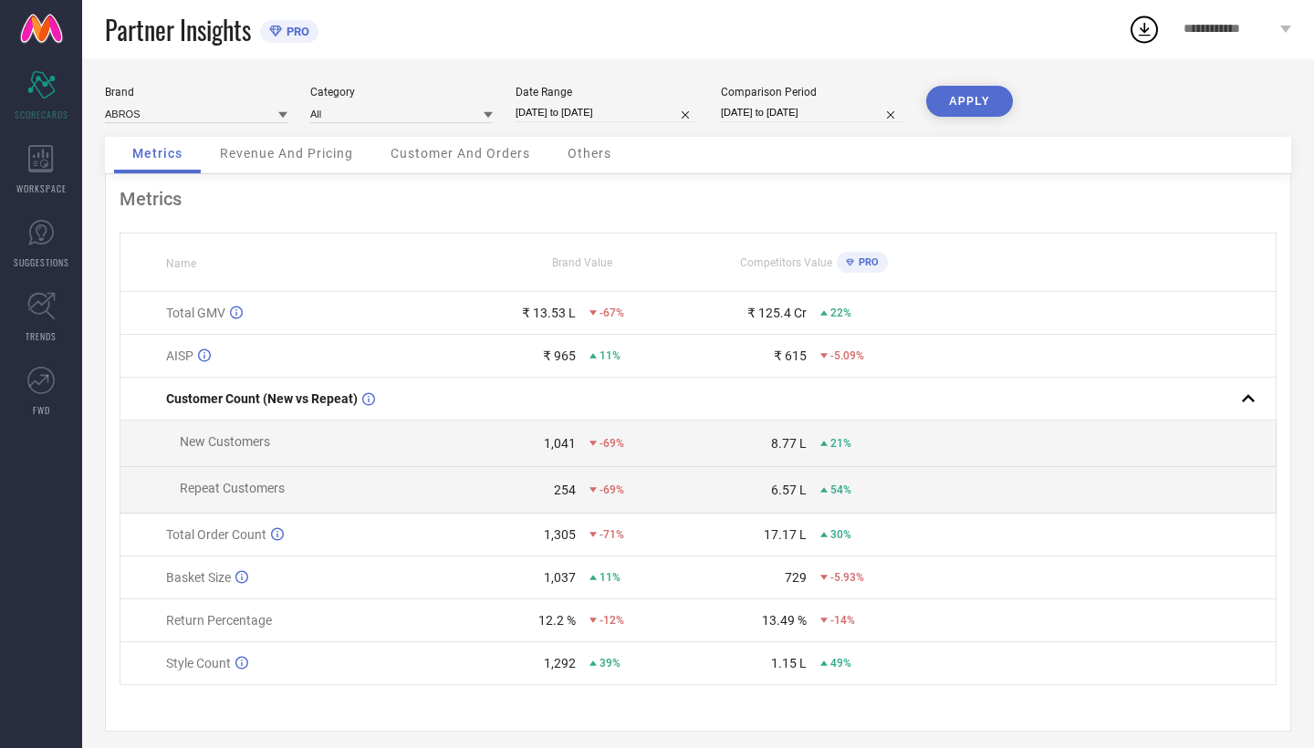
click at [495, 109] on div "Brand ABROS Category All Date Range [DATE] to [DATE] Comparison Period [DATE] t…" at bounding box center [698, 111] width 1186 height 51
click at [488, 113] on icon at bounding box center [487, 115] width 9 height 6
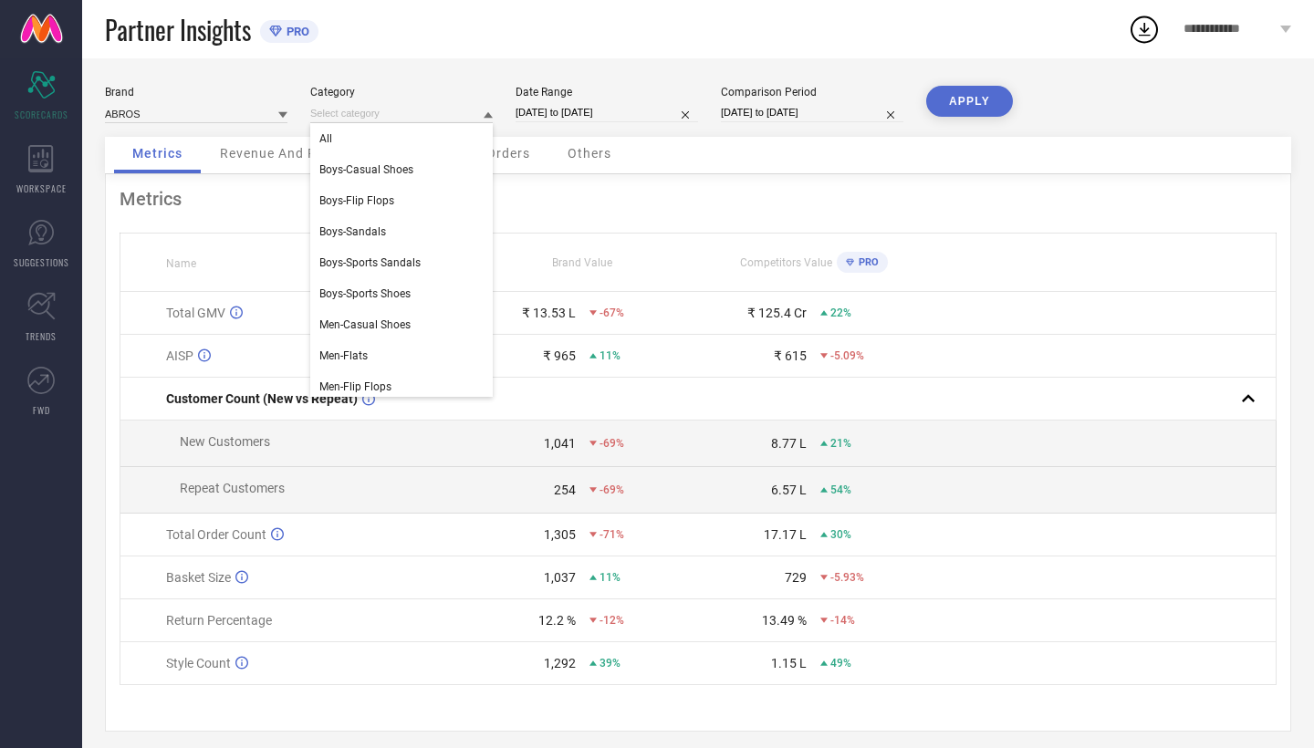
click at [482, 80] on div "Brand ABROS Category All Boys-Casual Shoes Boys-Flip Flops Boys-Sandals Boys-Sp…" at bounding box center [698, 408] width 1232 height 701
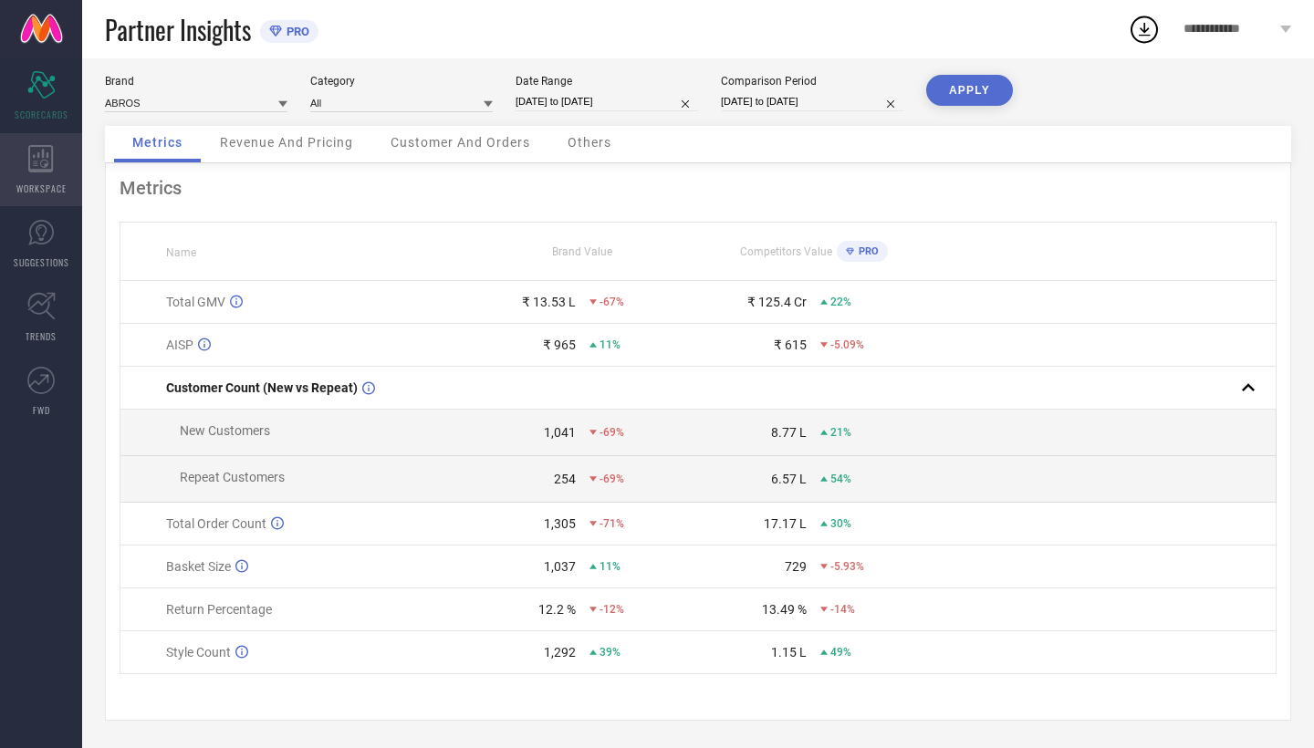
scroll to position [15, 0]
click at [25, 170] on div "WORKSPACE" at bounding box center [41, 169] width 82 height 73
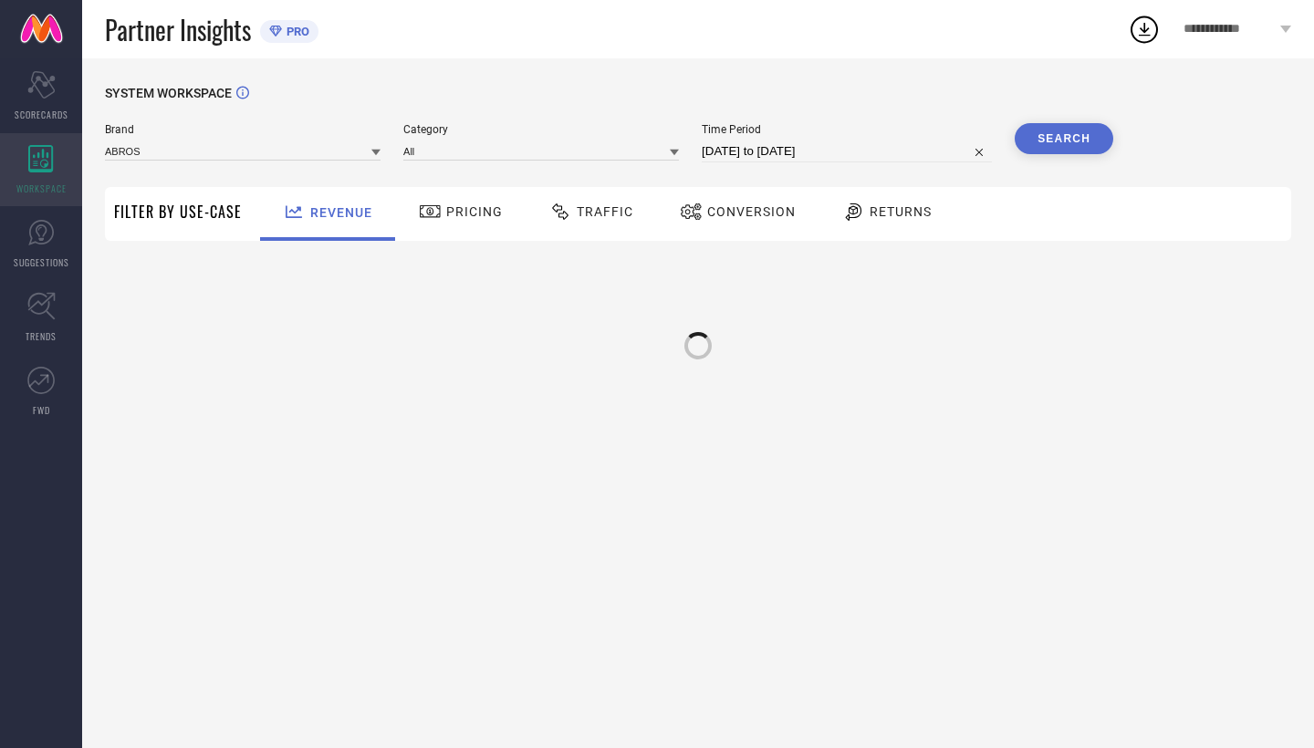
type input "ABROS"
type input "All"
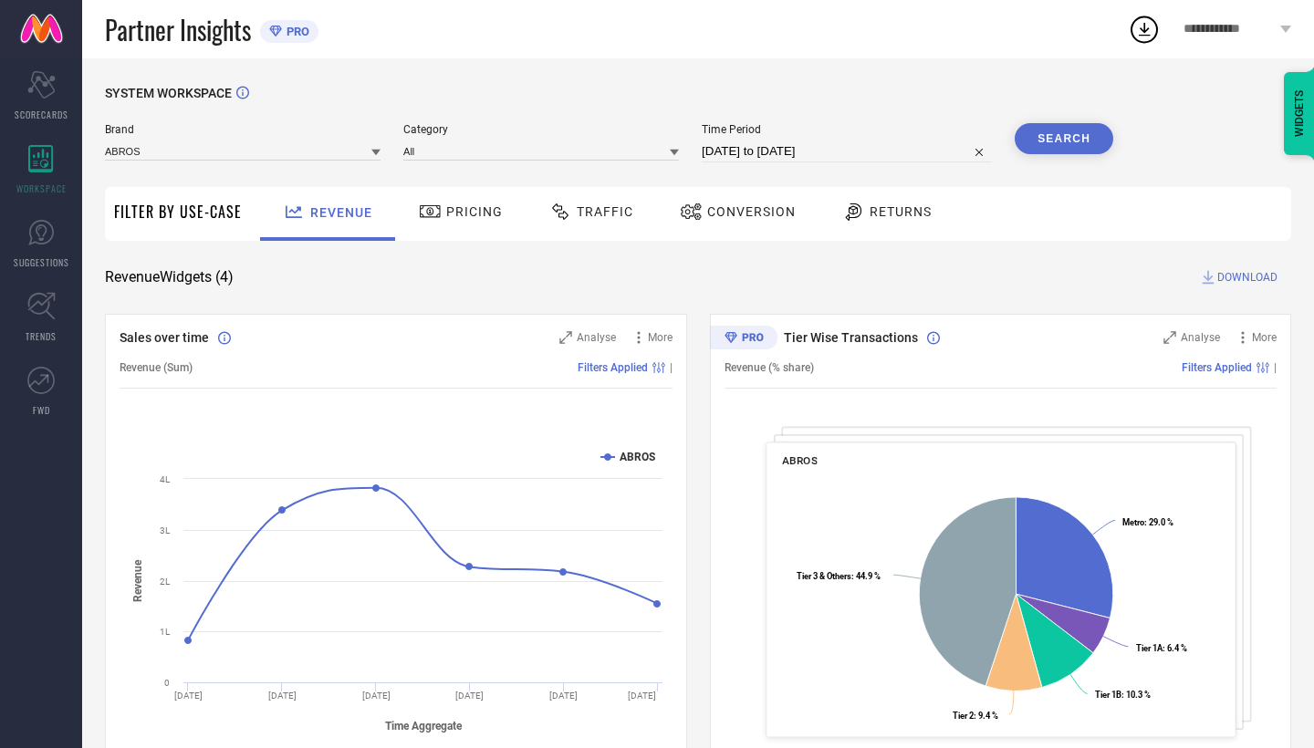
click at [745, 151] on input "[DATE] to [DATE]" at bounding box center [847, 151] width 290 height 22
select select "7"
select select "2025"
select select "8"
select select "2025"
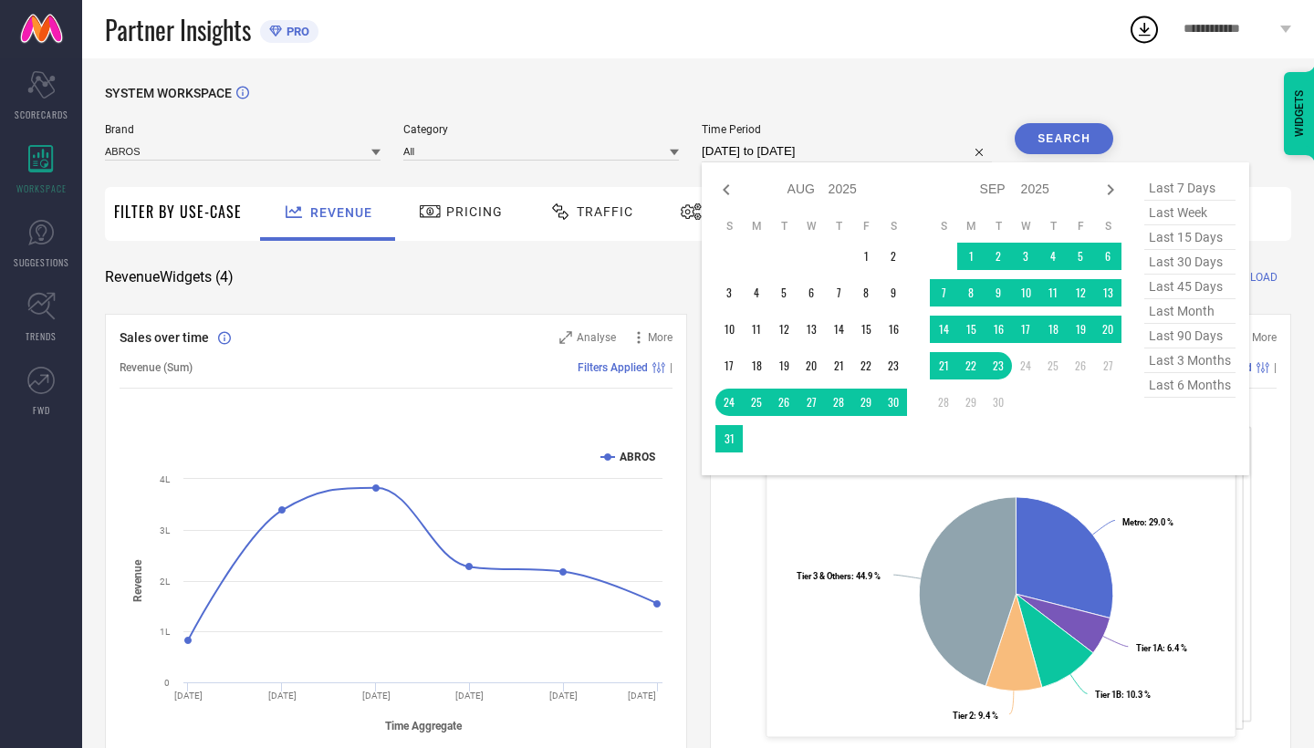
click at [1144, 330] on span "last 90 days" at bounding box center [1189, 336] width 91 height 25
type input "[DATE] to [DATE]"
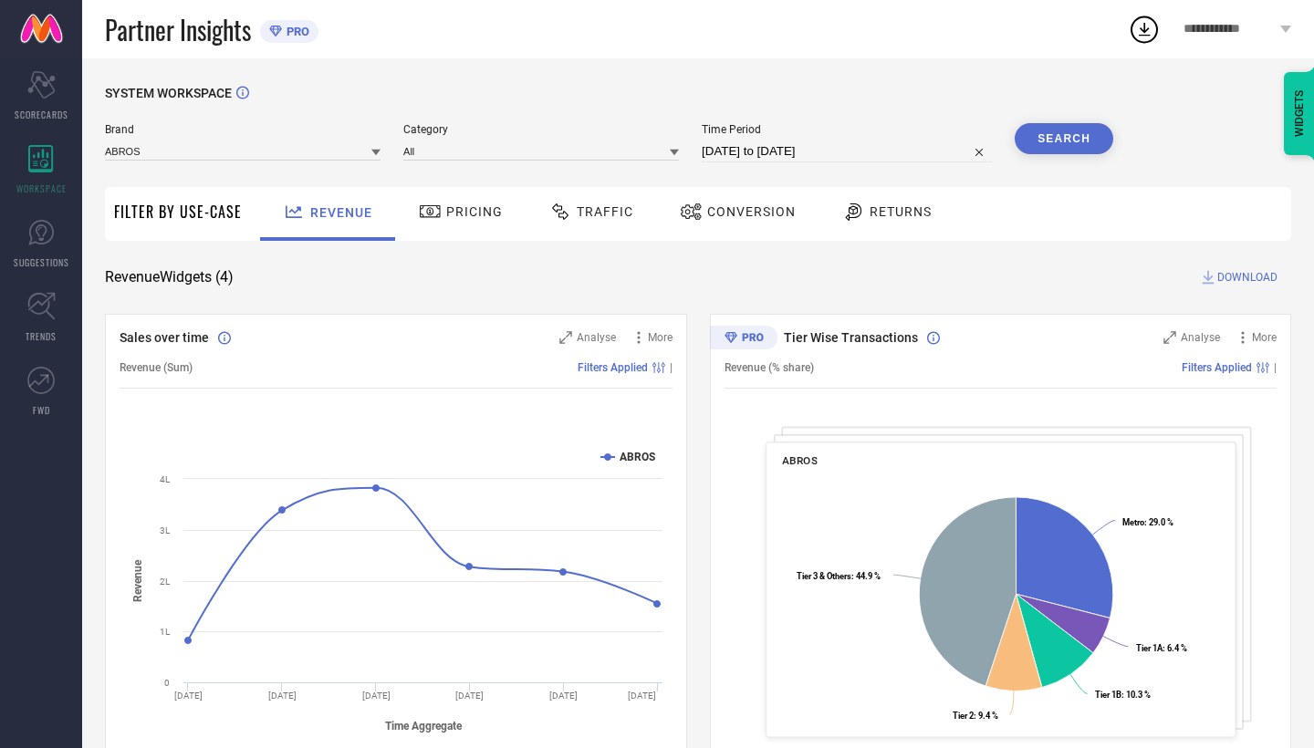
click at [1046, 141] on button "Search" at bounding box center [1063, 138] width 99 height 31
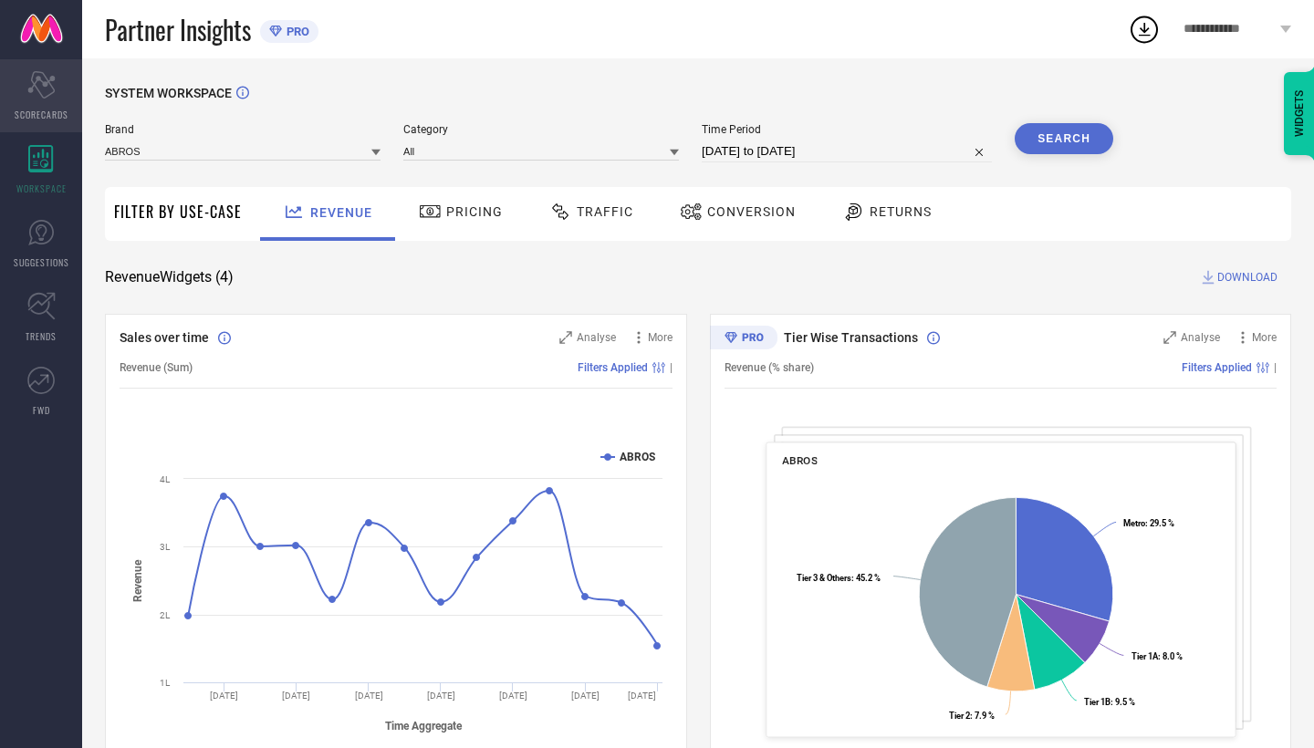
click at [47, 110] on span "SCORECARDS" at bounding box center [42, 115] width 54 height 14
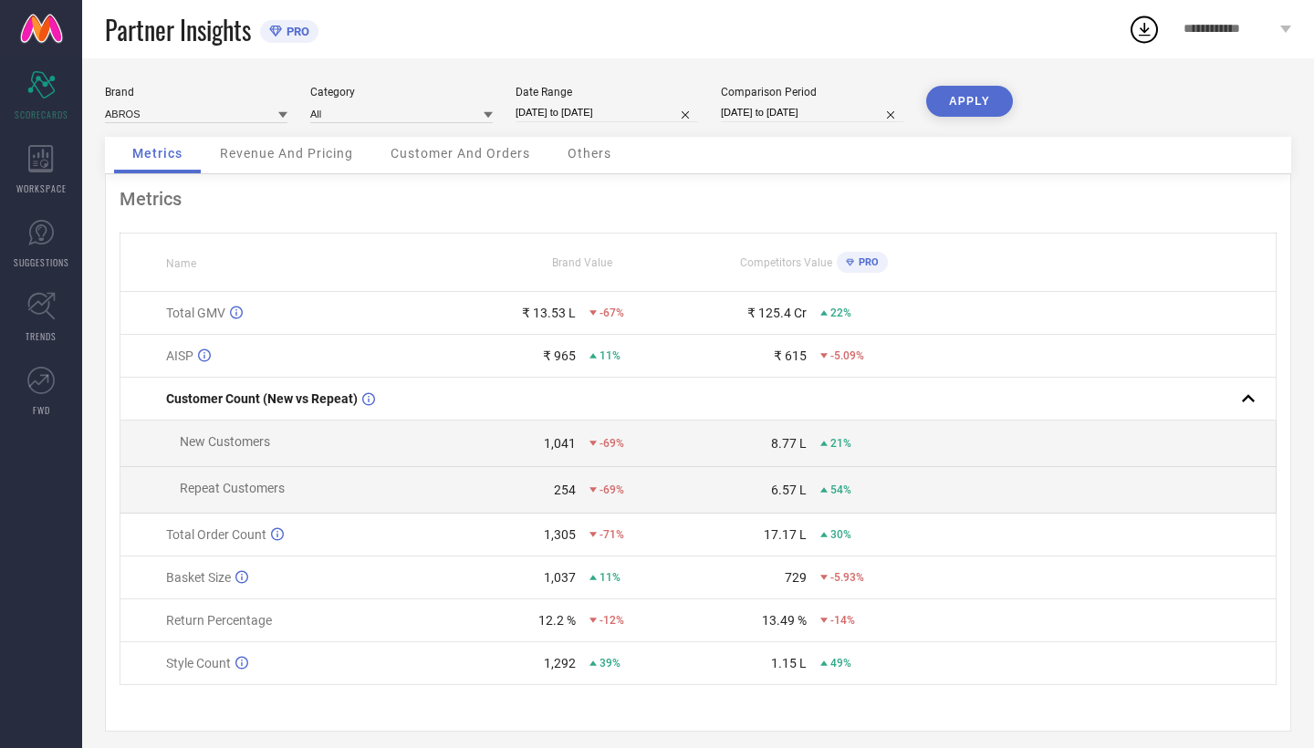
select select "7"
select select "2025"
select select "8"
select select "2025"
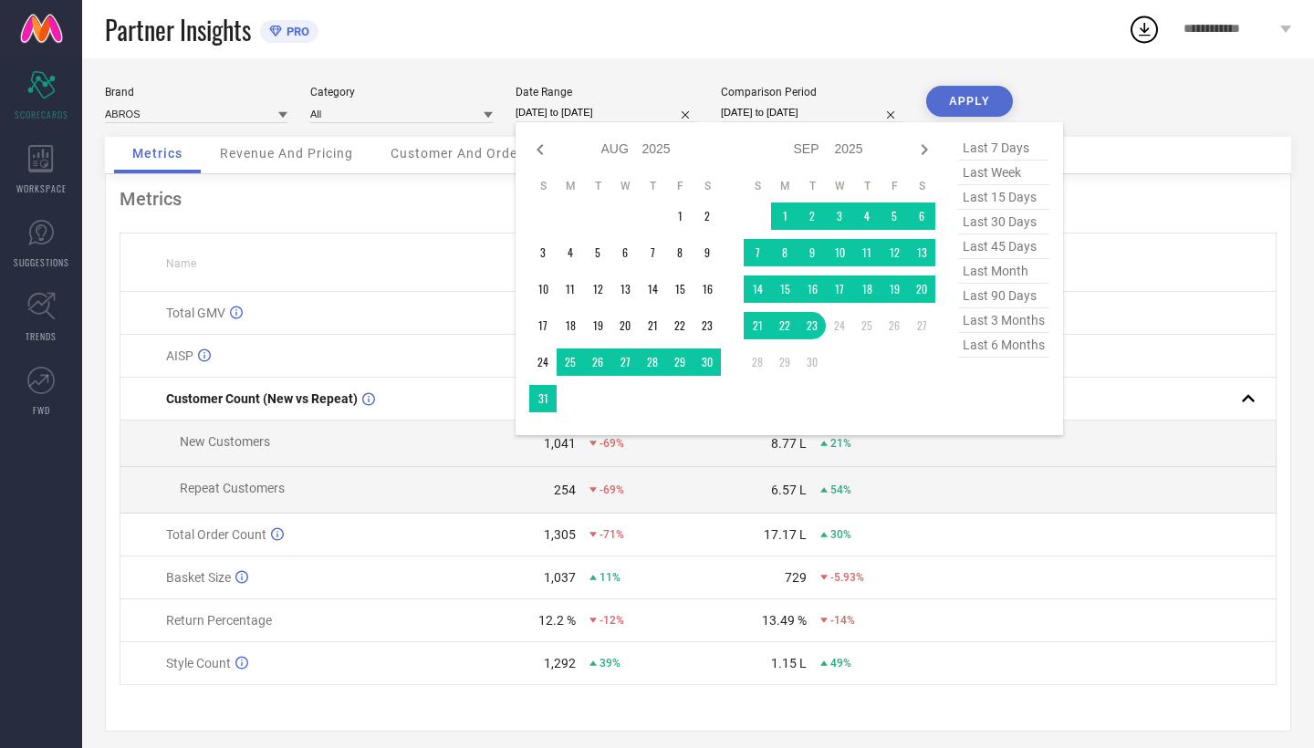
click at [599, 117] on input "[DATE] to [DATE]" at bounding box center [606, 112] width 182 height 19
click at [1024, 297] on span "last 90 days" at bounding box center [1003, 296] width 91 height 25
type input "[DATE] to [DATE]"
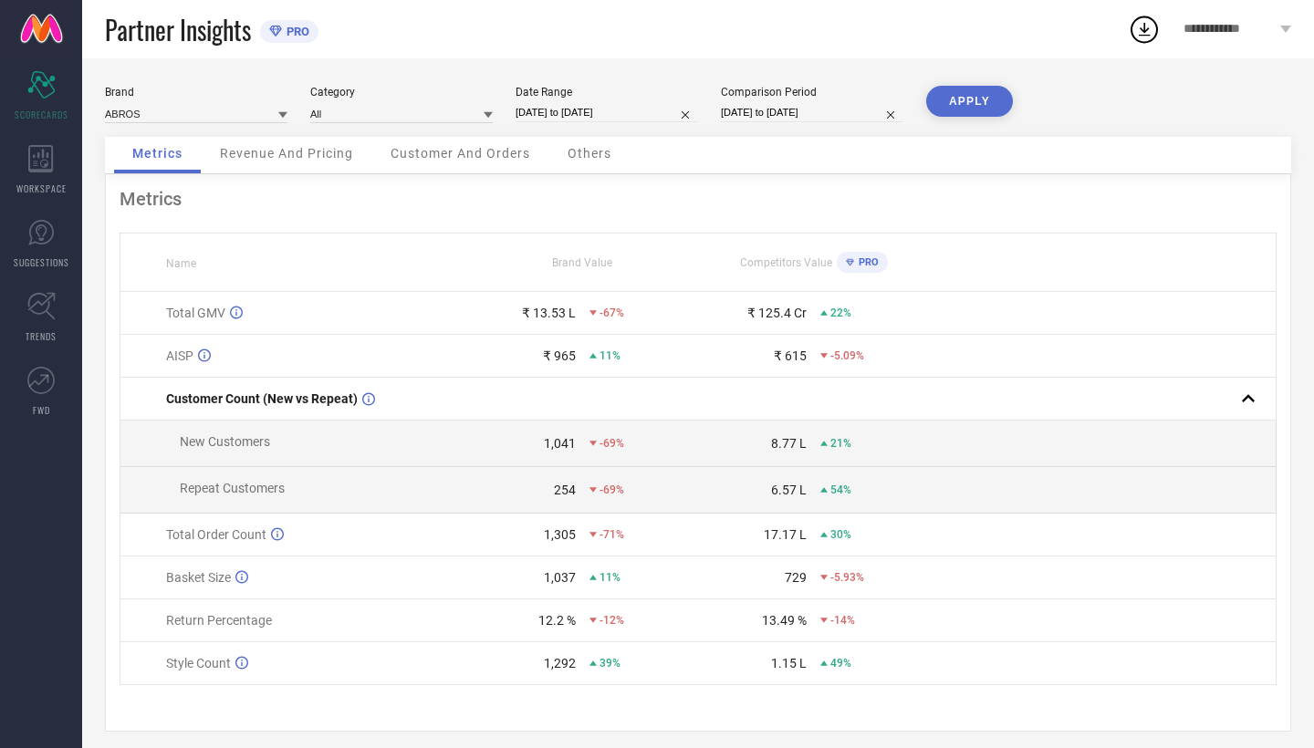
click at [810, 112] on input "[DATE] to [DATE]" at bounding box center [812, 112] width 182 height 19
select select "7"
select select "2024"
select select "8"
select select "2024"
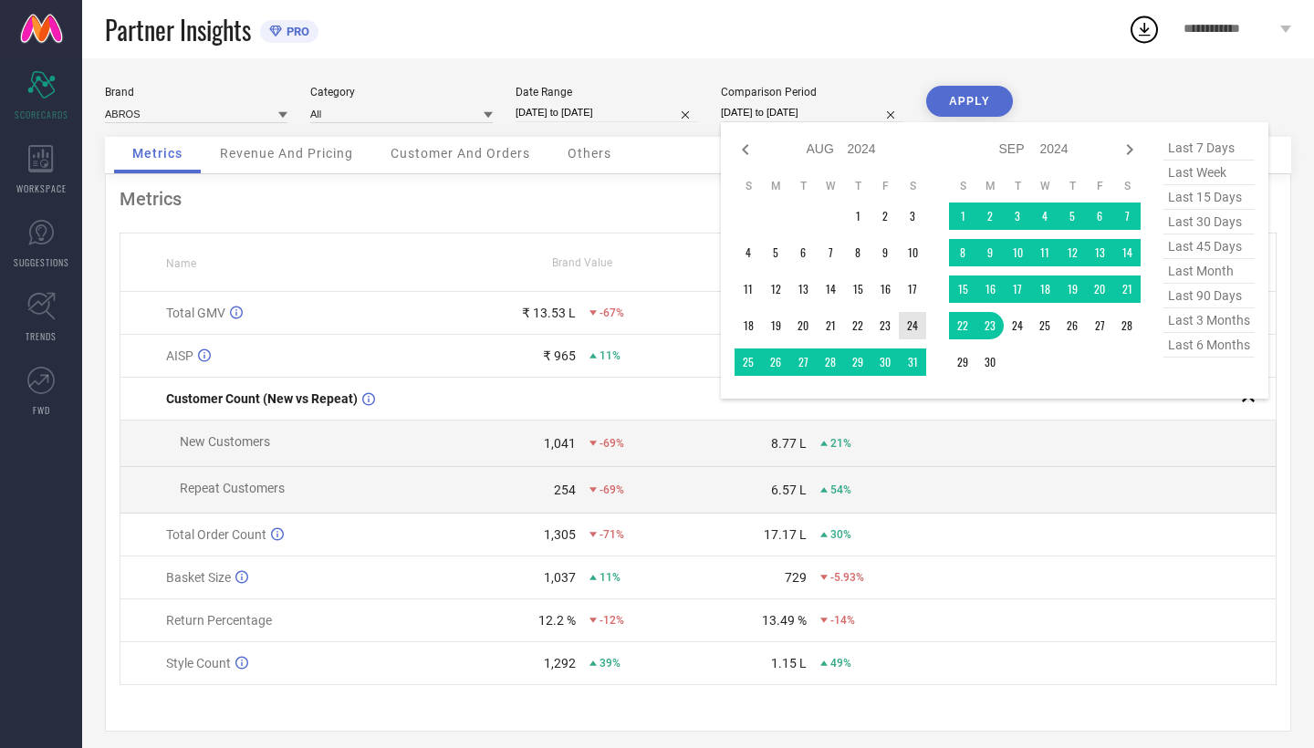
type input "After [DATE]"
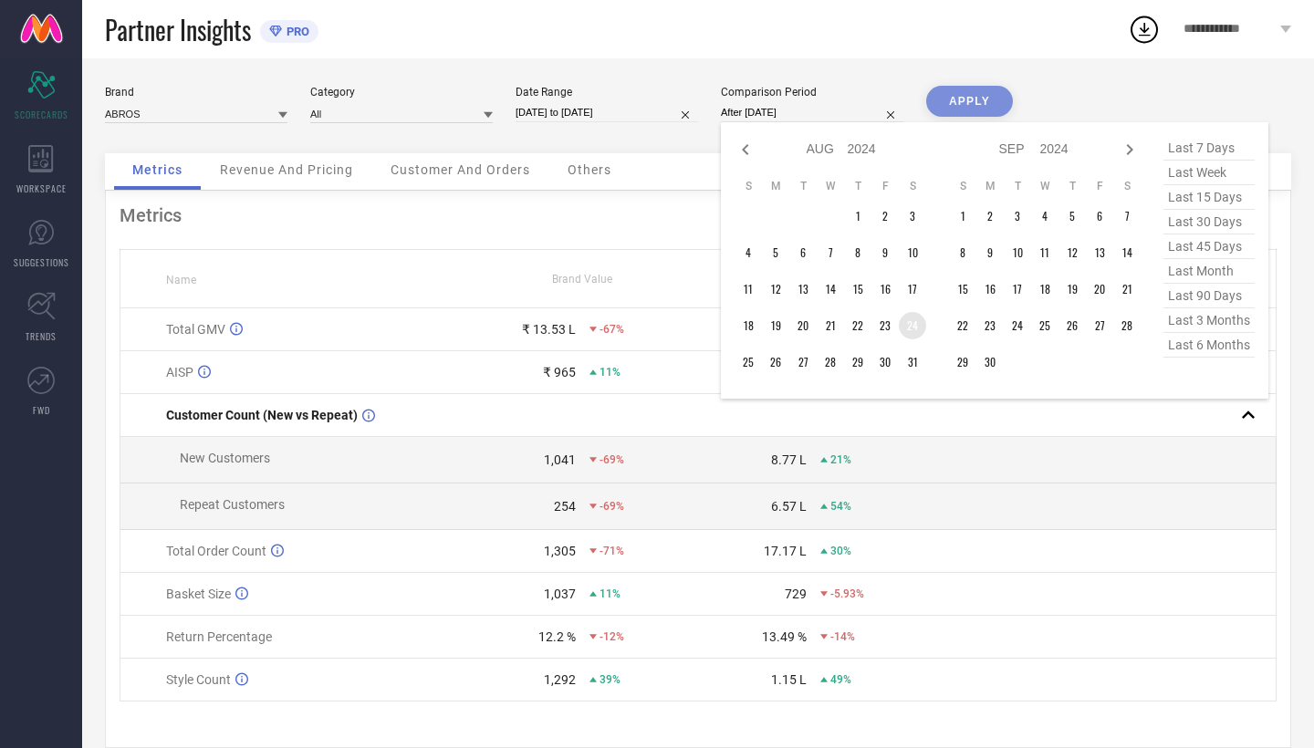
click at [909, 322] on td "24" at bounding box center [912, 325] width 27 height 27
click at [1126, 143] on icon at bounding box center [1129, 150] width 22 height 22
select select "8"
select select "2024"
select select "9"
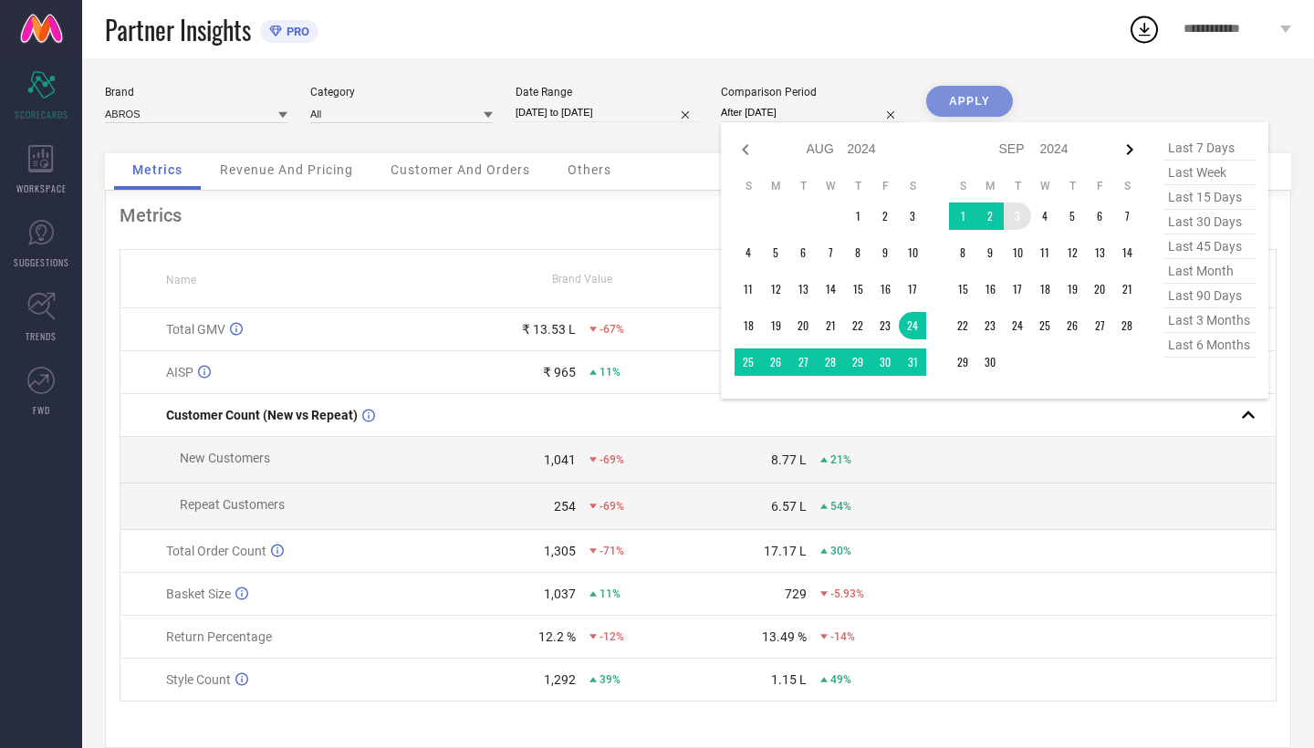
select select "2024"
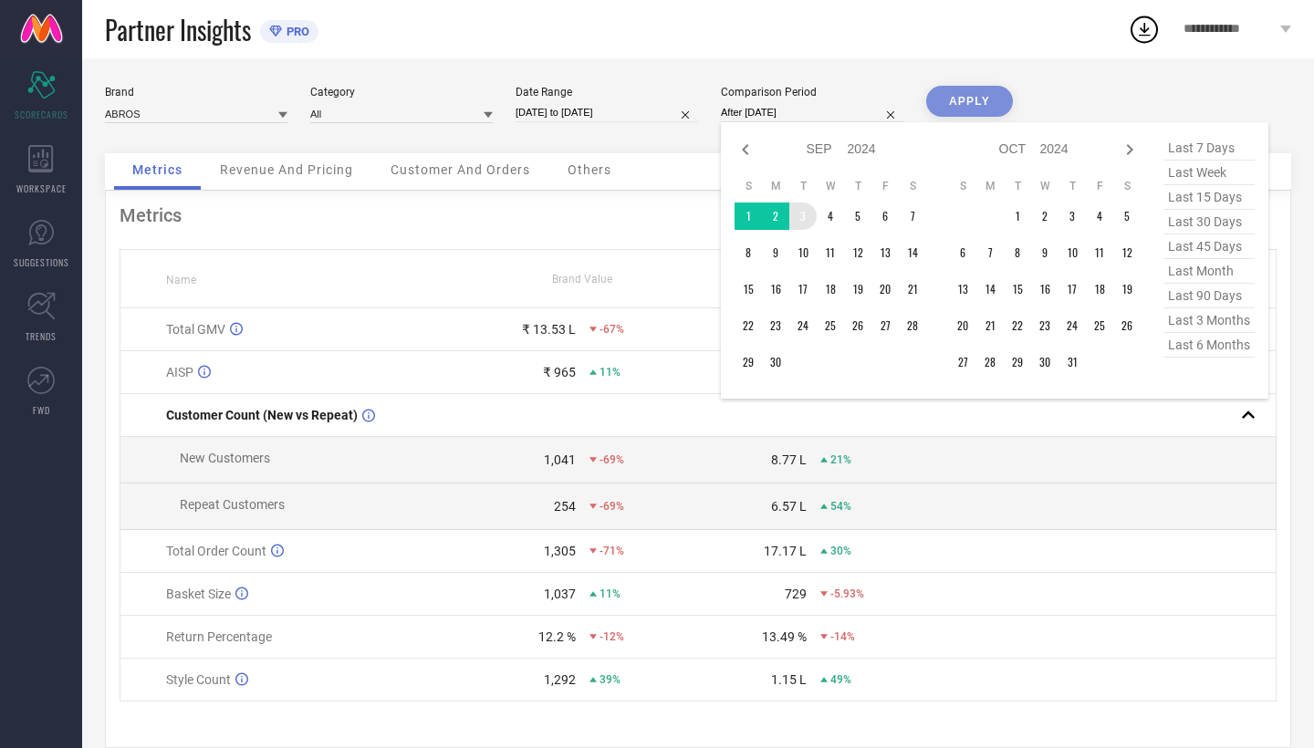
click at [1126, 143] on icon at bounding box center [1129, 150] width 22 height 22
select select "9"
select select "2024"
select select "10"
select select "2024"
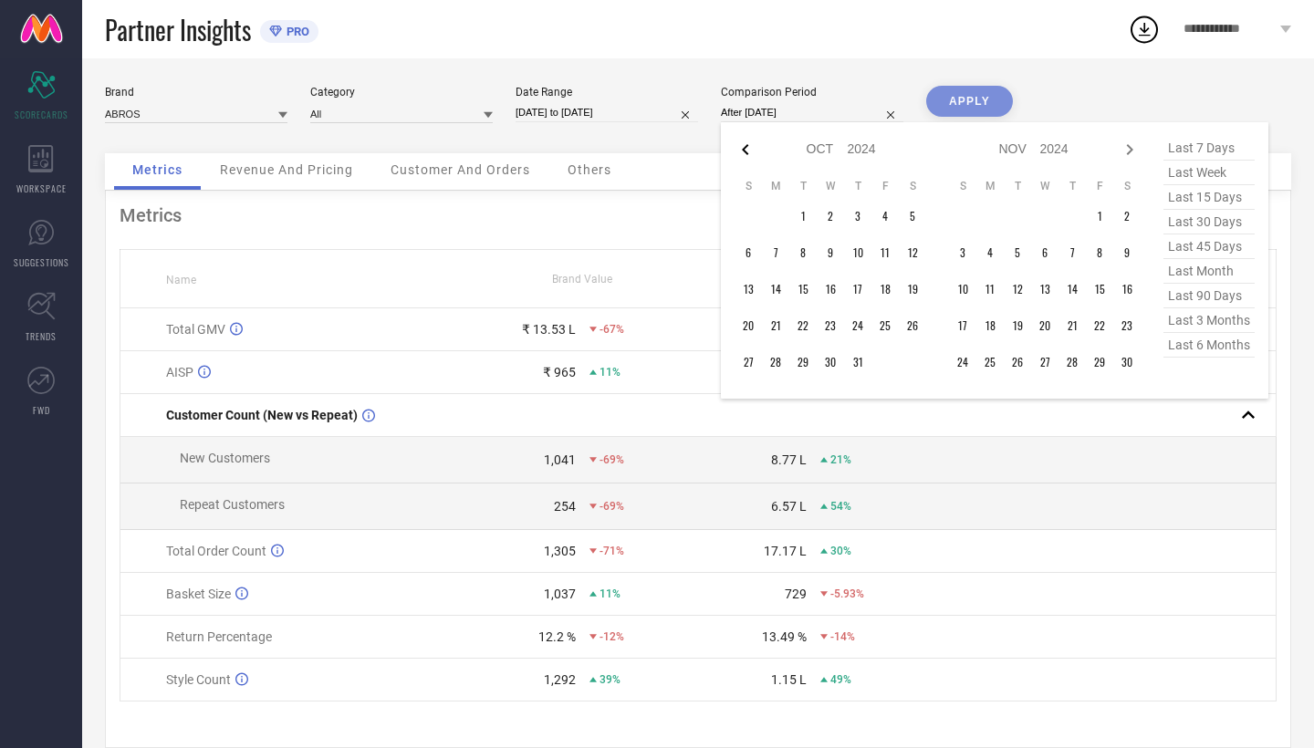
click at [743, 151] on icon at bounding box center [745, 149] width 6 height 11
select select "8"
select select "2024"
select select "9"
select select "2024"
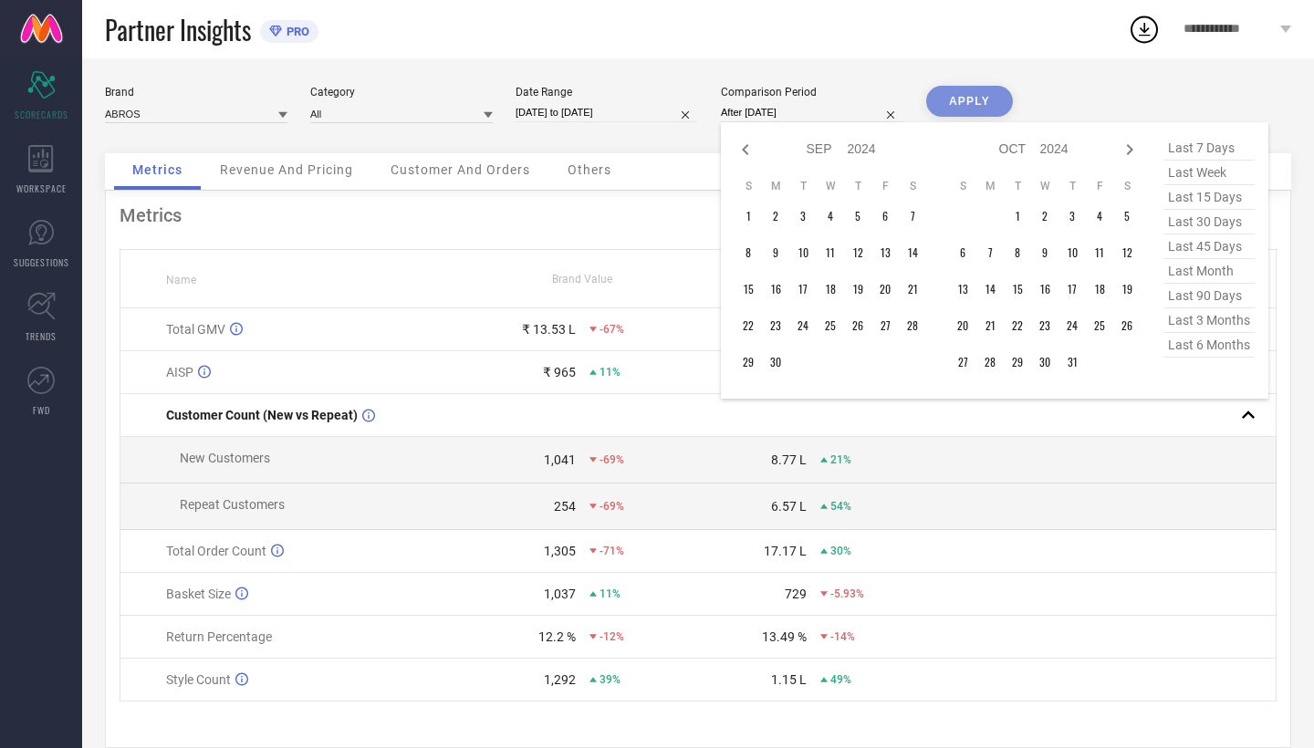
click at [743, 151] on icon at bounding box center [745, 149] width 6 height 11
select select "7"
select select "2024"
select select "8"
select select "2024"
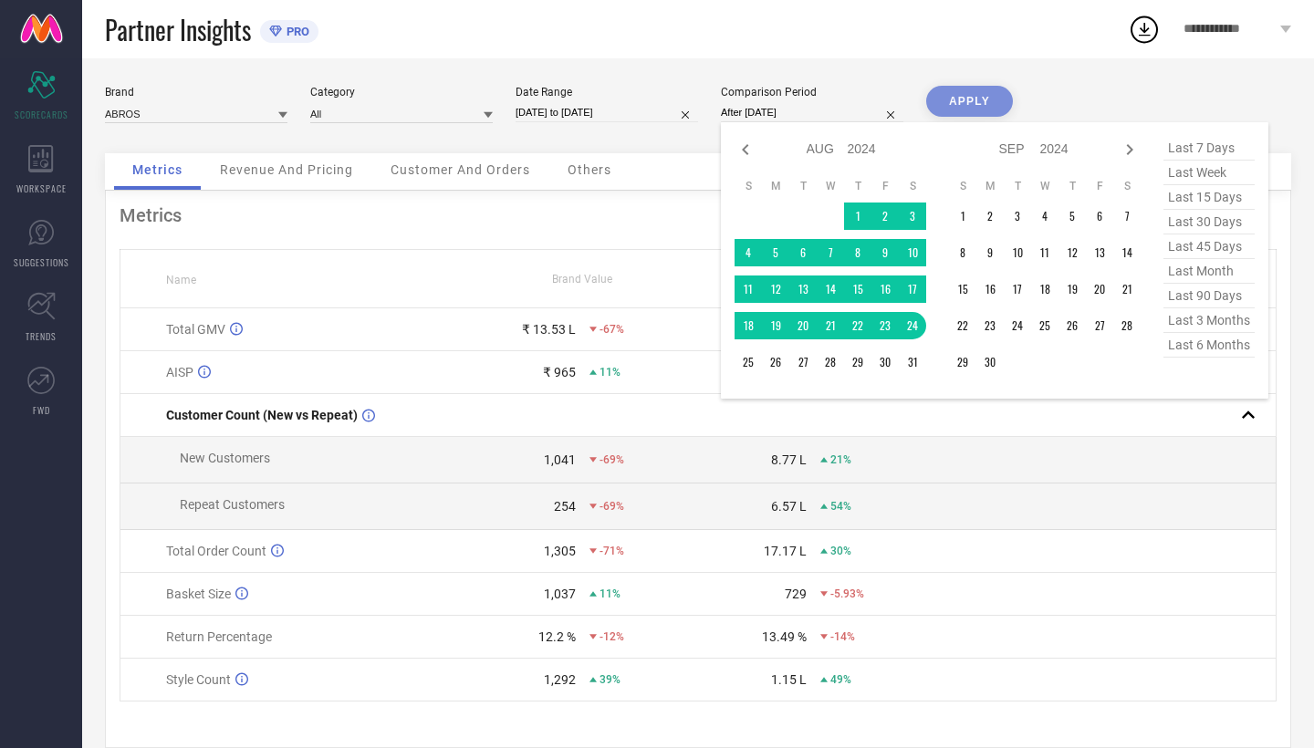
click at [743, 151] on icon at bounding box center [745, 149] width 6 height 11
select select "6"
select select "2024"
select select "7"
select select "2024"
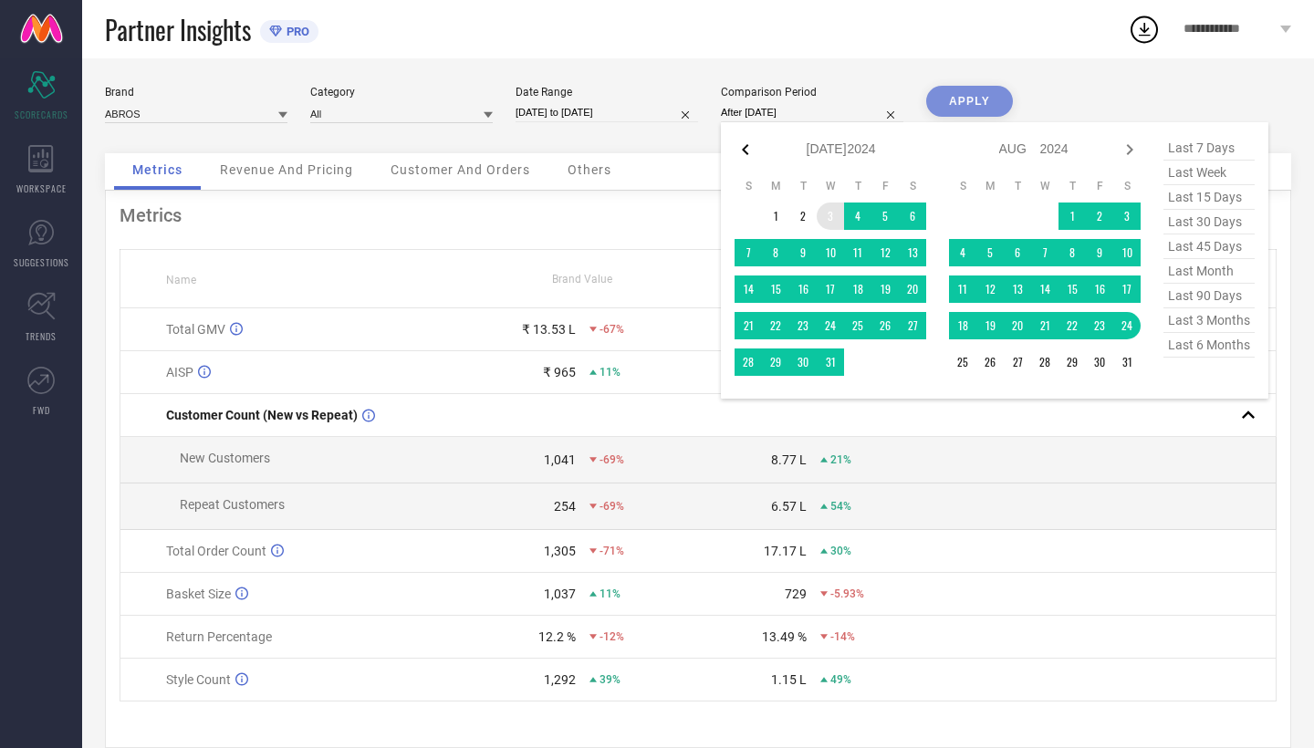
click at [747, 146] on icon at bounding box center [745, 149] width 6 height 11
select select "5"
select select "2024"
select select "6"
select select "2024"
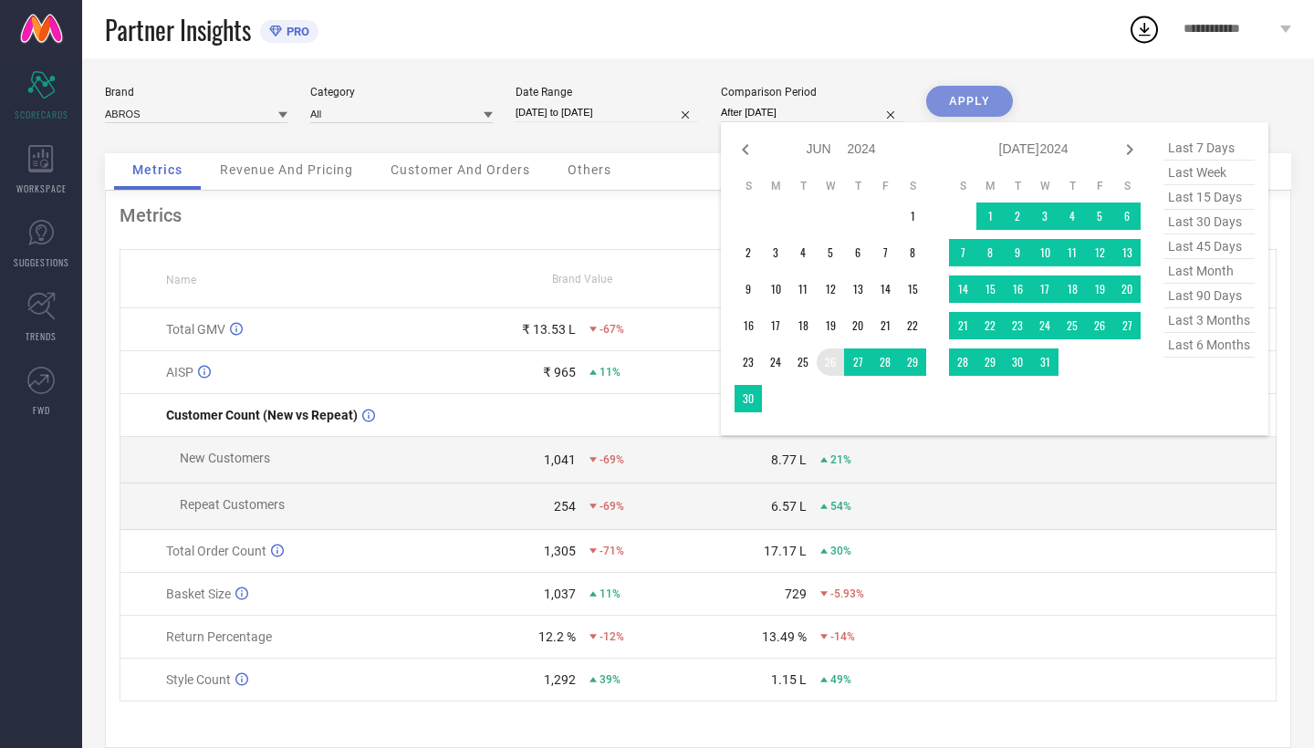
type input "[DATE] to [DATE]"
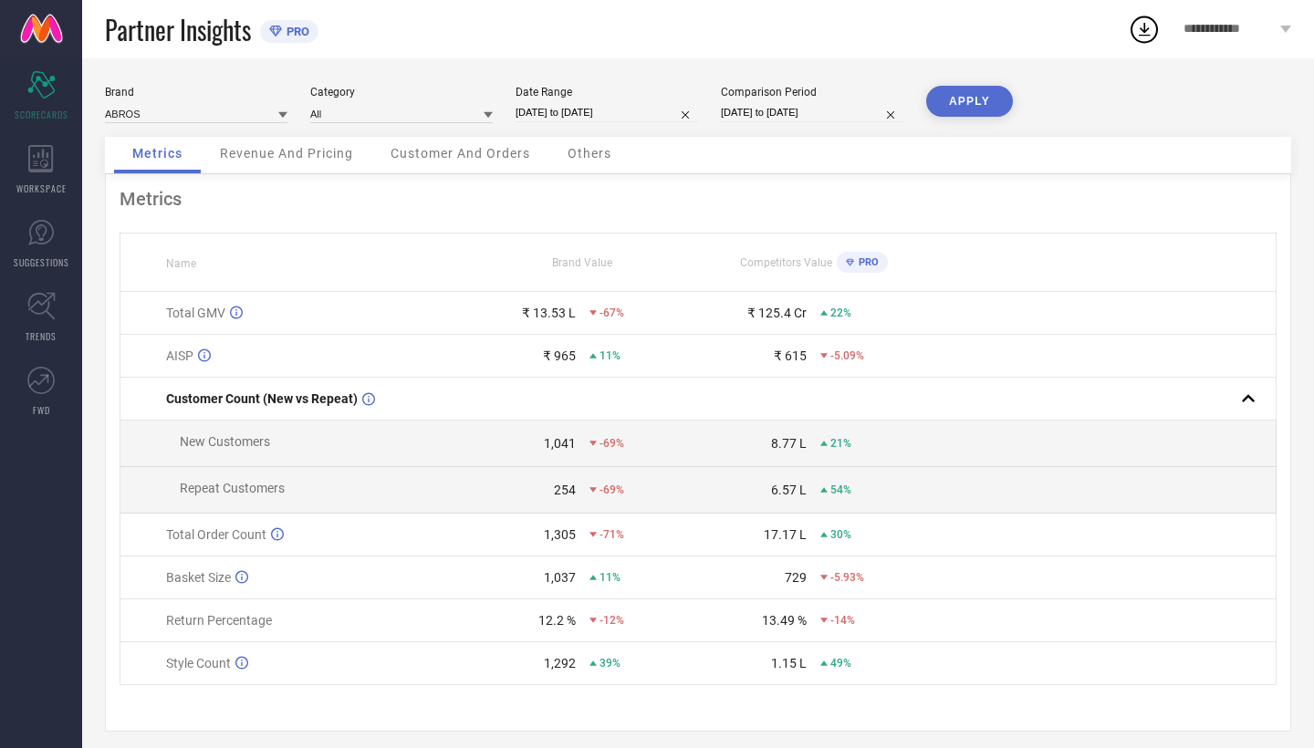
click at [829, 115] on input "[DATE] to [DATE]" at bounding box center [812, 112] width 182 height 19
select select "5"
select select "2024"
select select "6"
select select "2024"
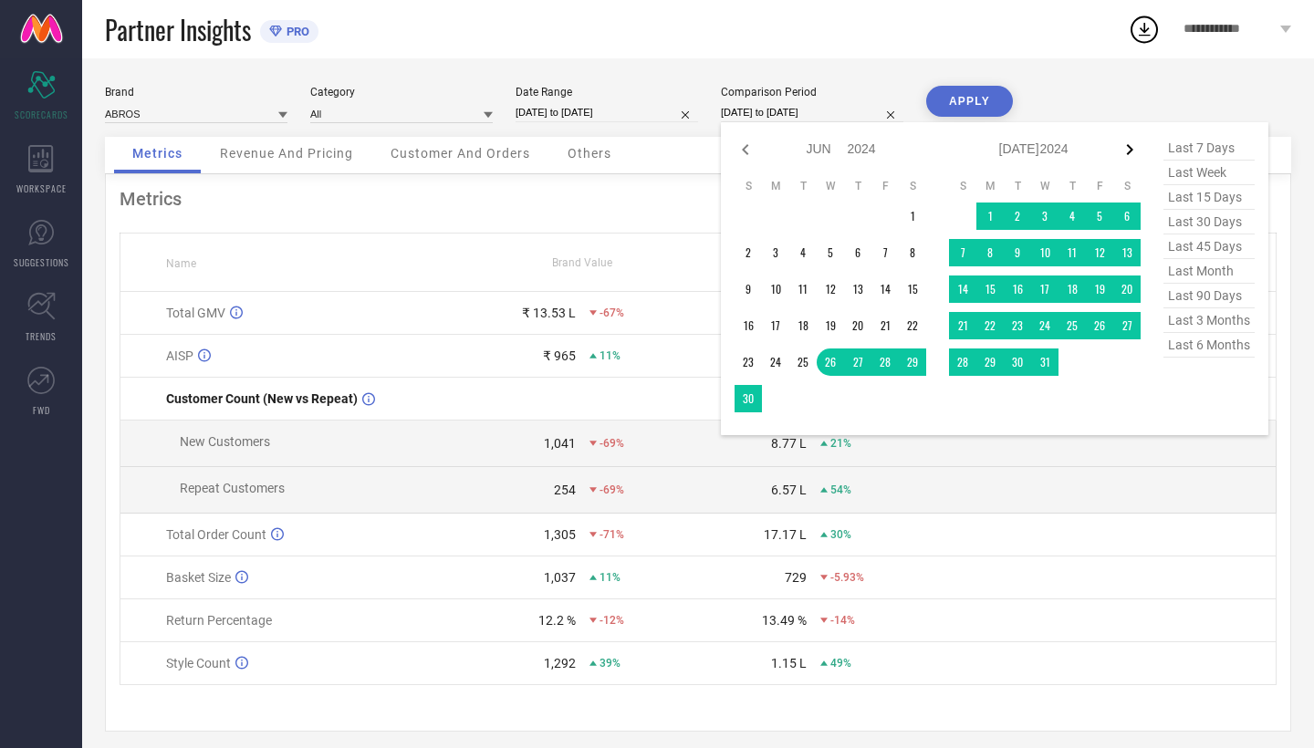
click at [1125, 148] on icon at bounding box center [1129, 150] width 22 height 22
select select "6"
select select "2024"
select select "7"
select select "2024"
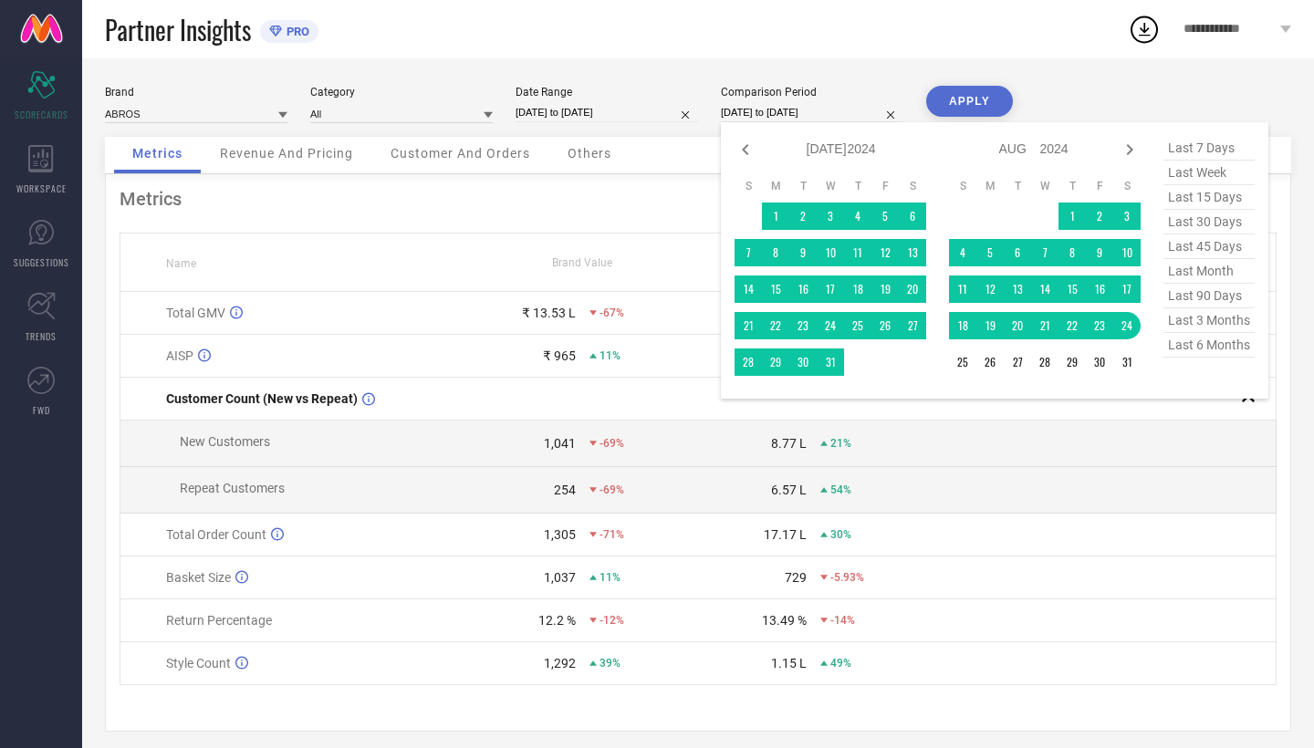
click at [1125, 148] on icon at bounding box center [1129, 150] width 22 height 22
select select "7"
select select "2024"
select select "8"
select select "2024"
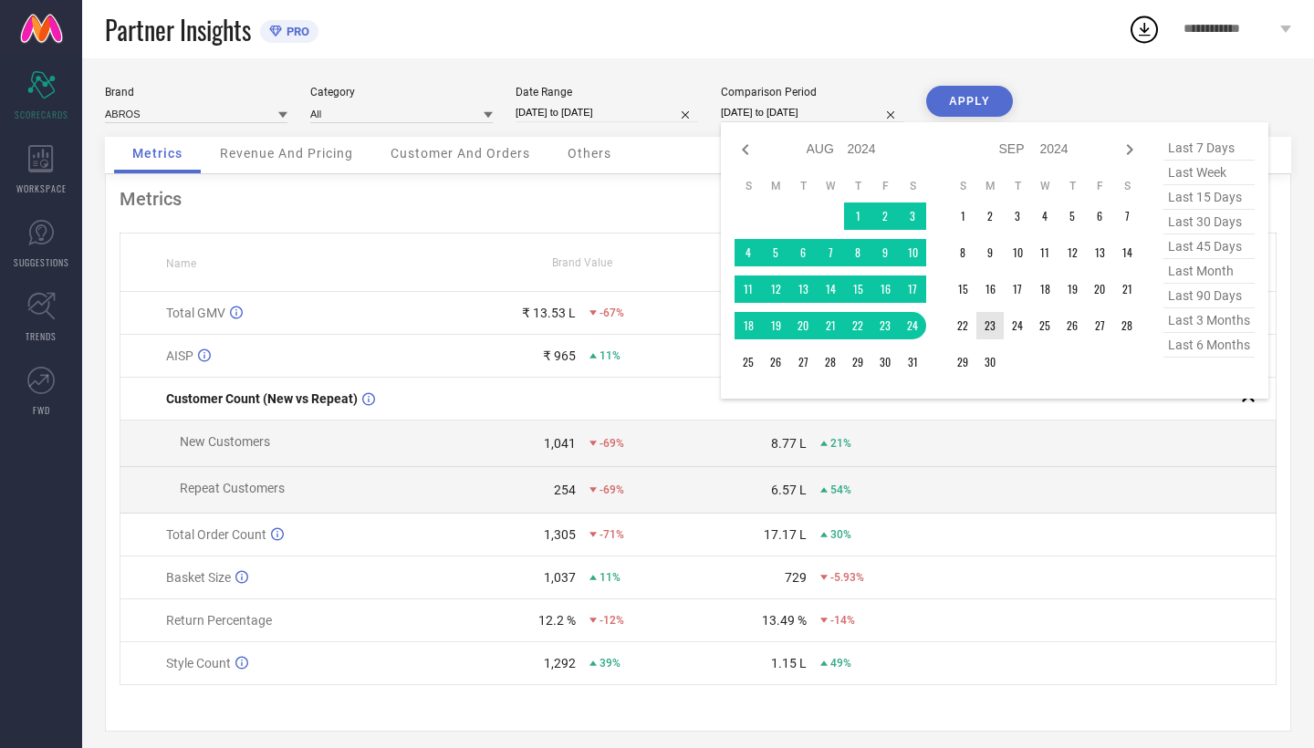
type input "After [DATE]"
click at [990, 329] on td "23" at bounding box center [989, 325] width 27 height 27
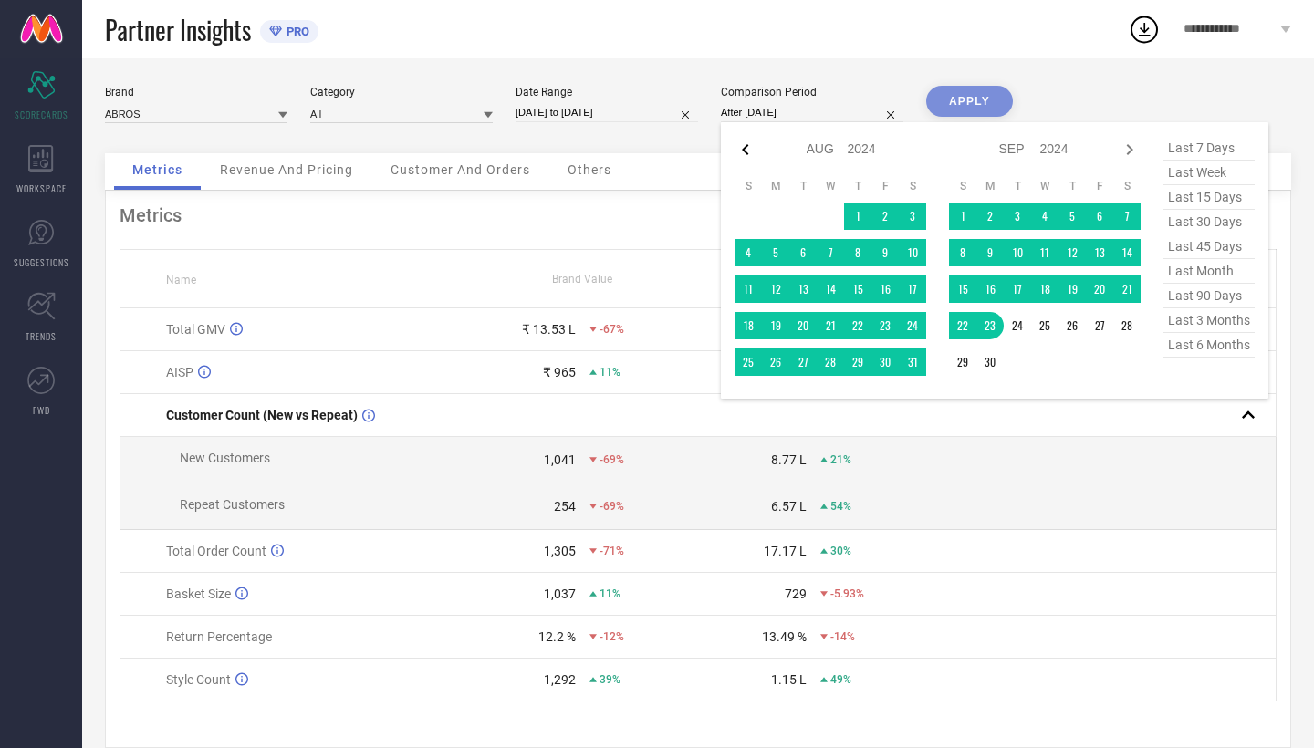
click at [743, 152] on icon at bounding box center [745, 150] width 22 height 22
select select "6"
select select "2024"
select select "7"
select select "2024"
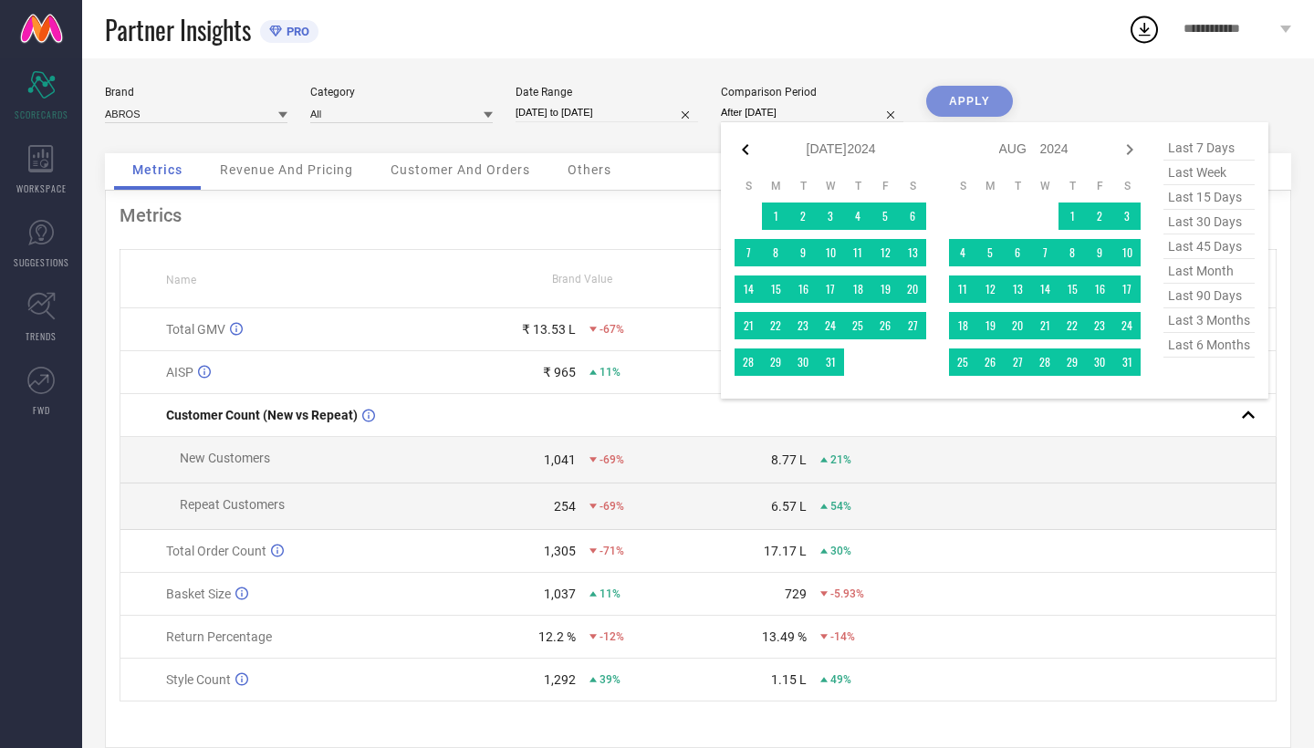
click at [742, 153] on icon at bounding box center [745, 150] width 22 height 22
select select "5"
select select "2024"
select select "6"
select select "2024"
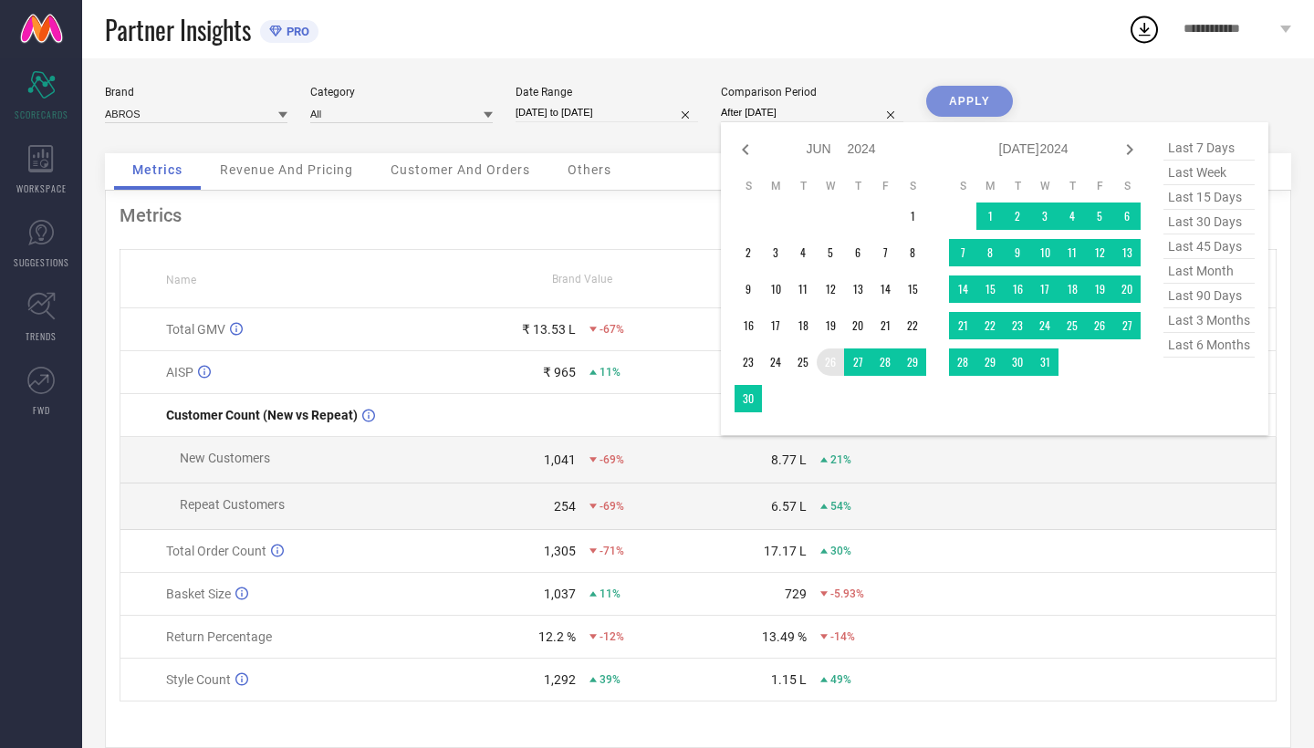
type input "[DATE] to [DATE]"
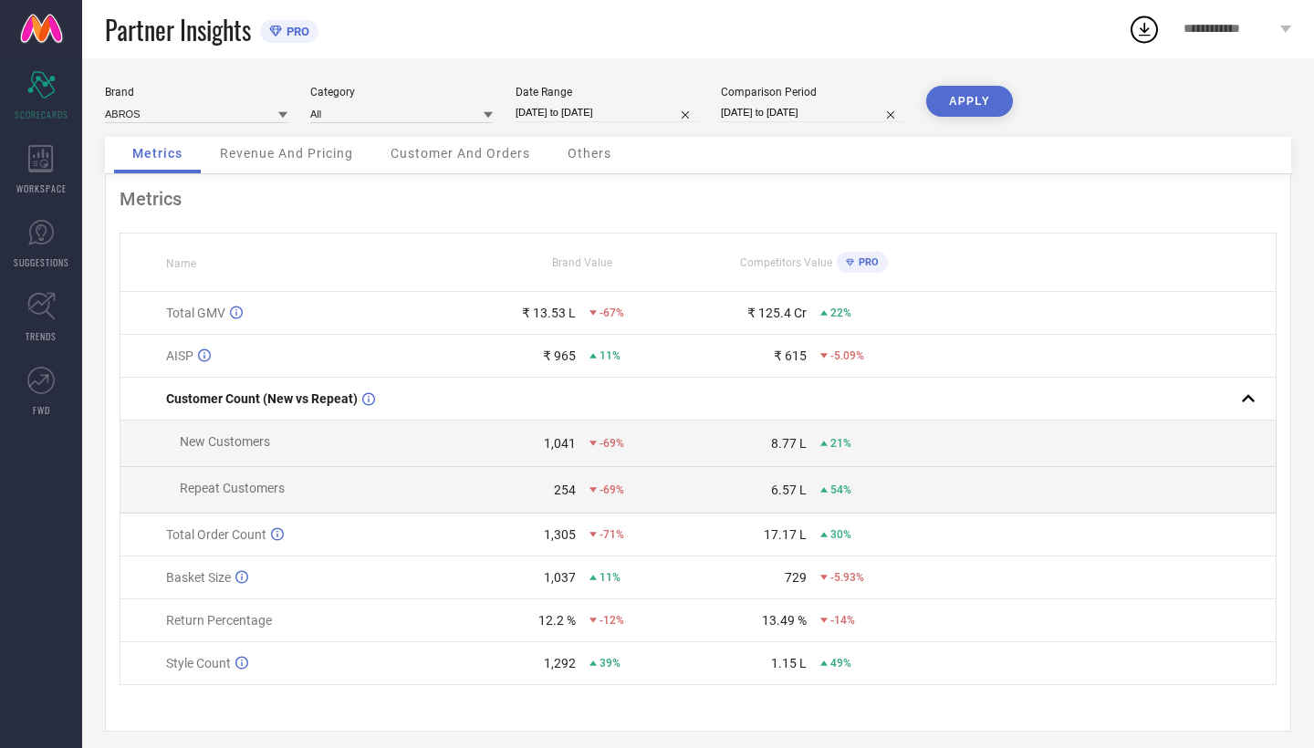
click at [965, 96] on button "APPLY" at bounding box center [969, 101] width 87 height 31
click at [317, 159] on span "Revenue And Pricing" at bounding box center [286, 153] width 133 height 15
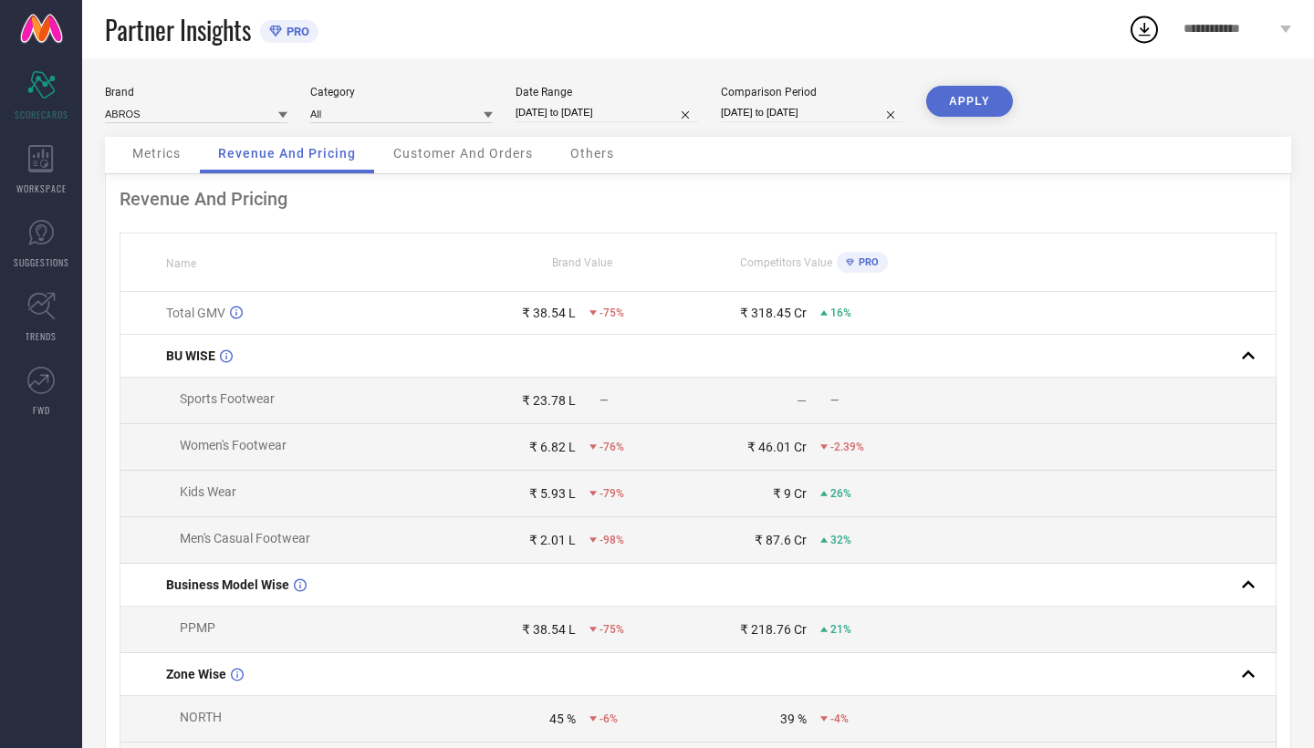
click at [491, 156] on span "Customer And Orders" at bounding box center [463, 153] width 140 height 15
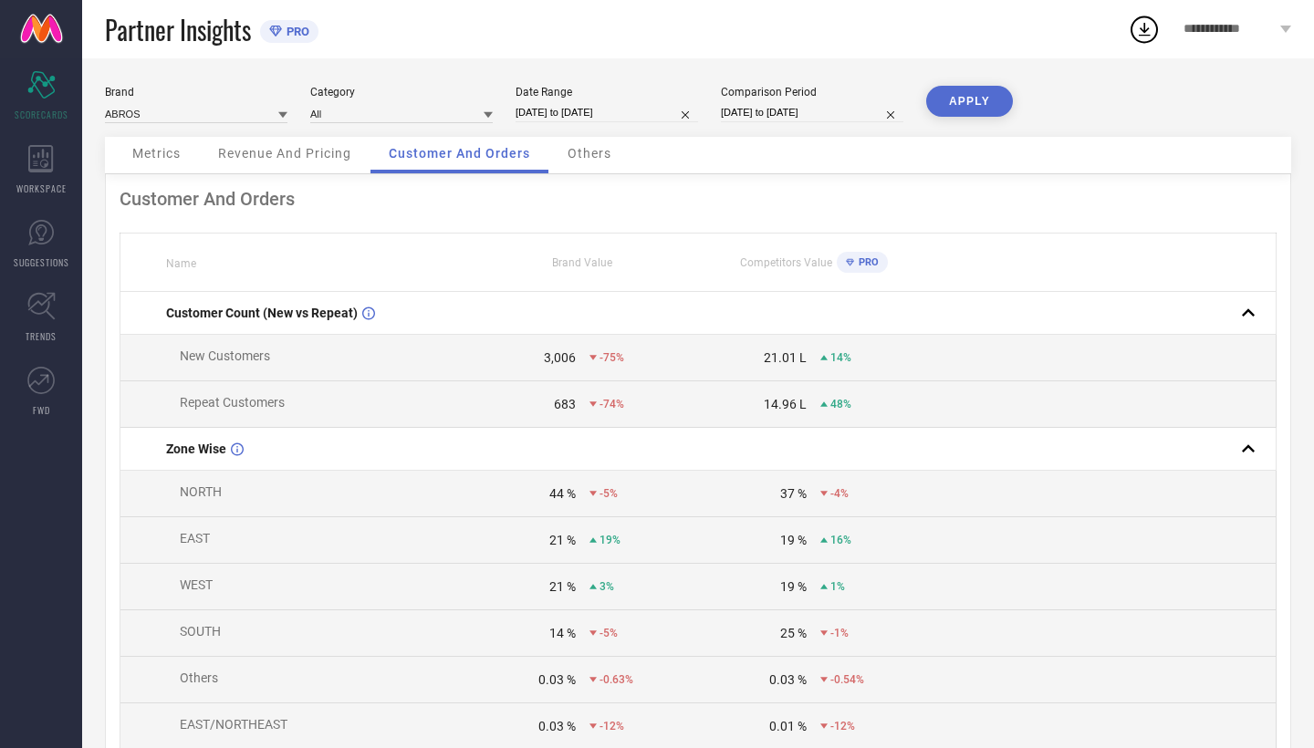
click at [598, 161] on span "Others" at bounding box center [589, 153] width 44 height 15
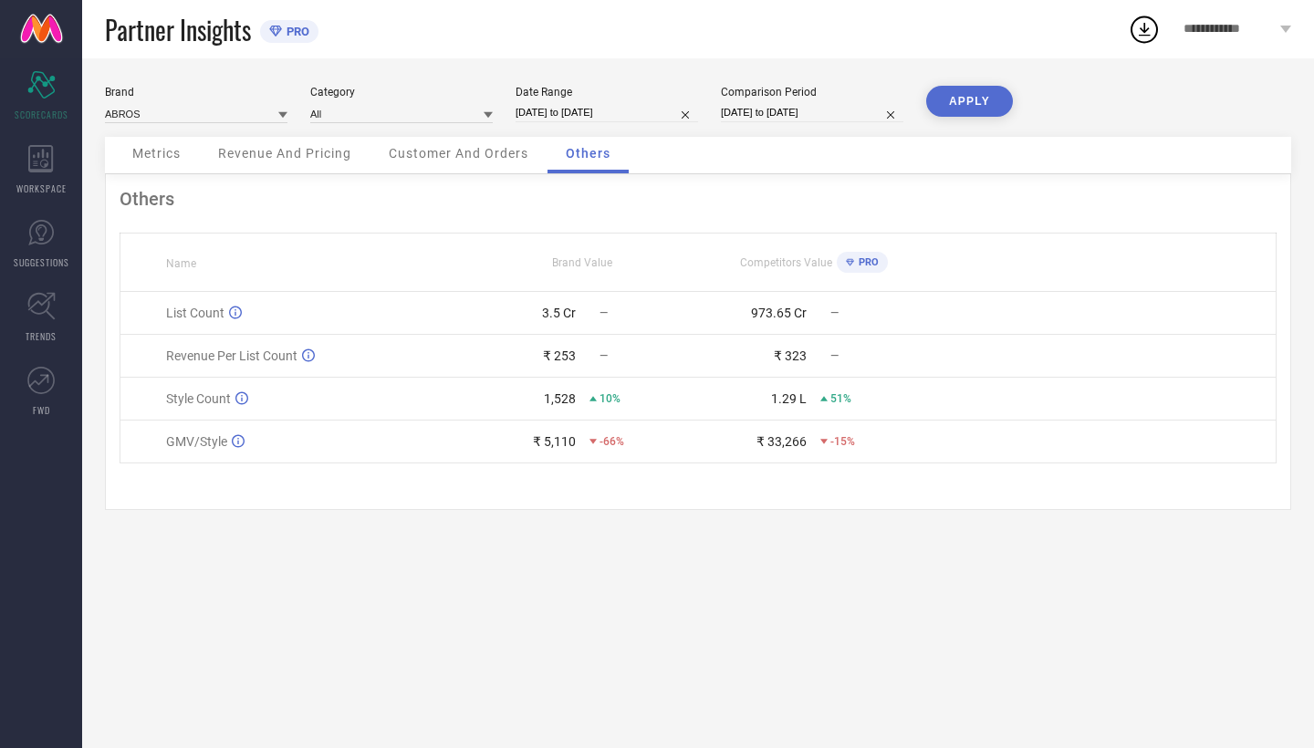
click at [151, 157] on span "Metrics" at bounding box center [156, 153] width 48 height 15
